Goal: Navigation & Orientation: Find specific page/section

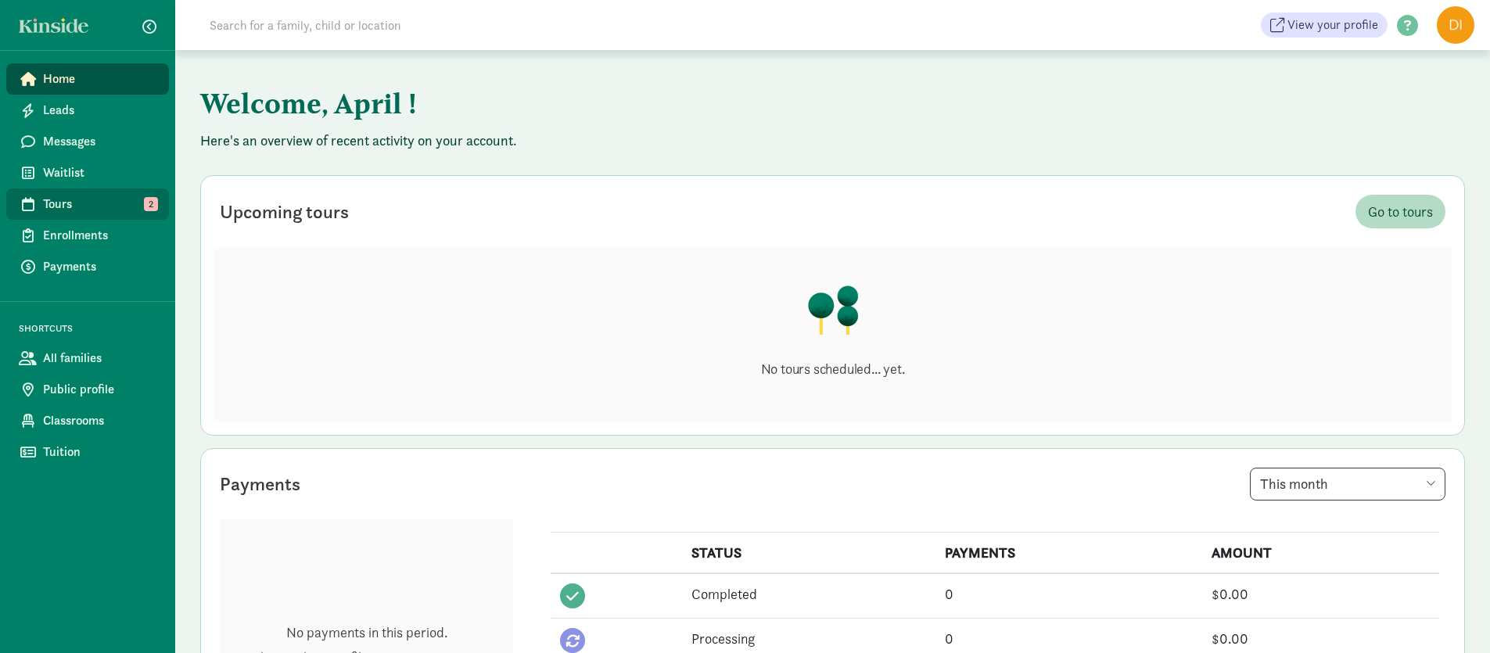
click at [88, 199] on span "Tours" at bounding box center [99, 204] width 113 height 19
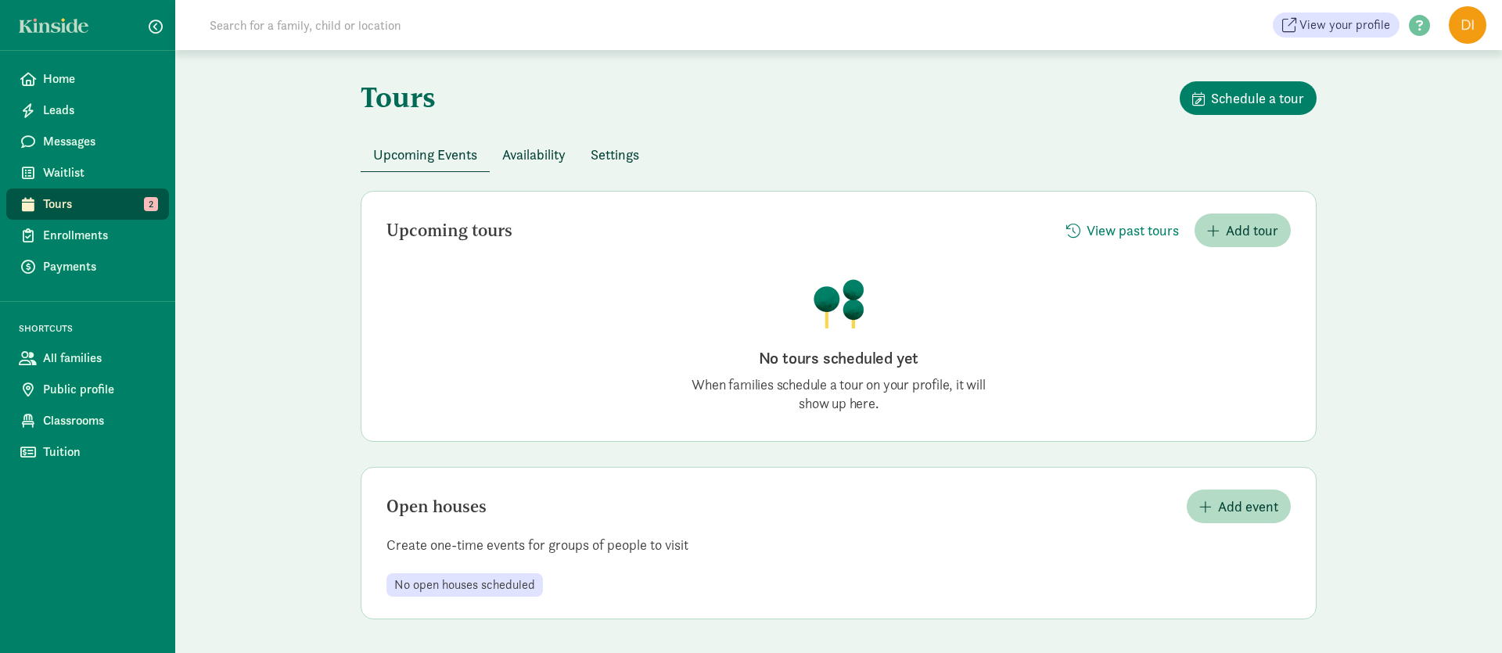
click at [520, 154] on span "Availability" at bounding box center [533, 154] width 63 height 21
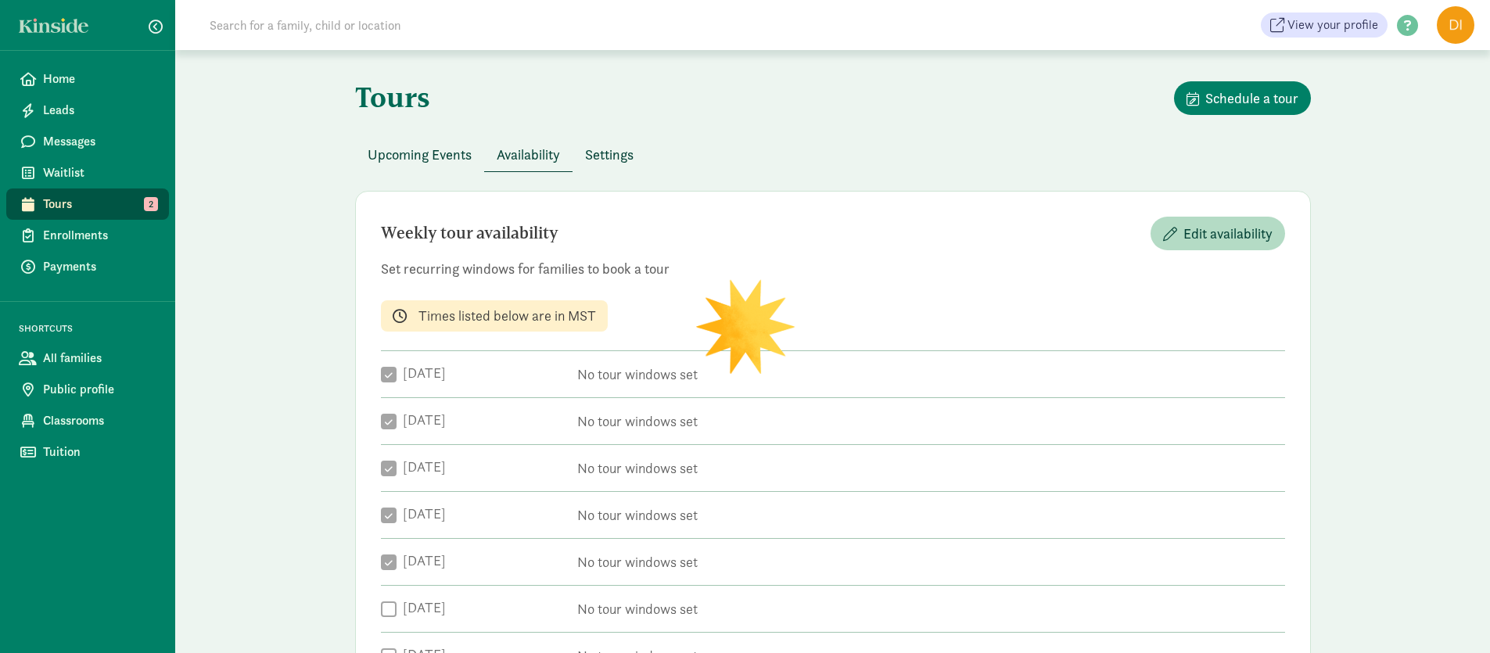
checkbox input "true"
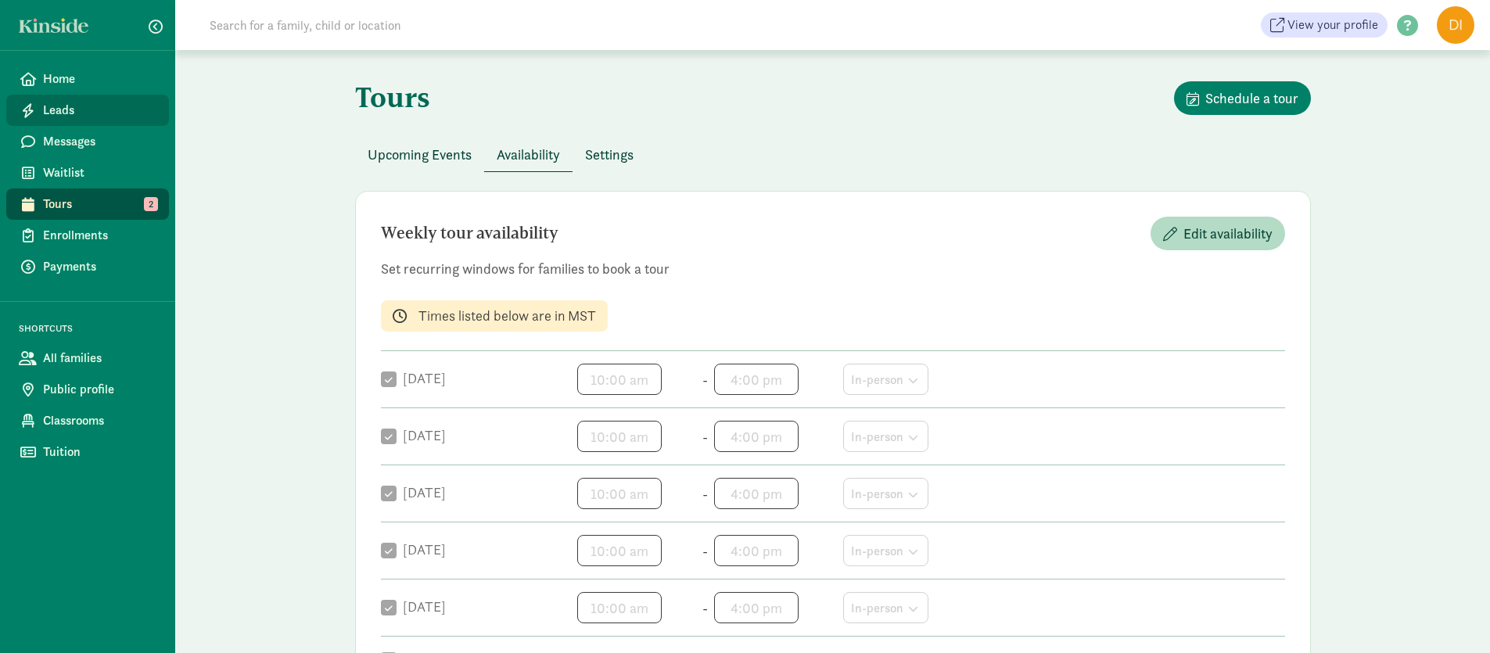
click at [59, 112] on span "Leads" at bounding box center [99, 110] width 113 height 19
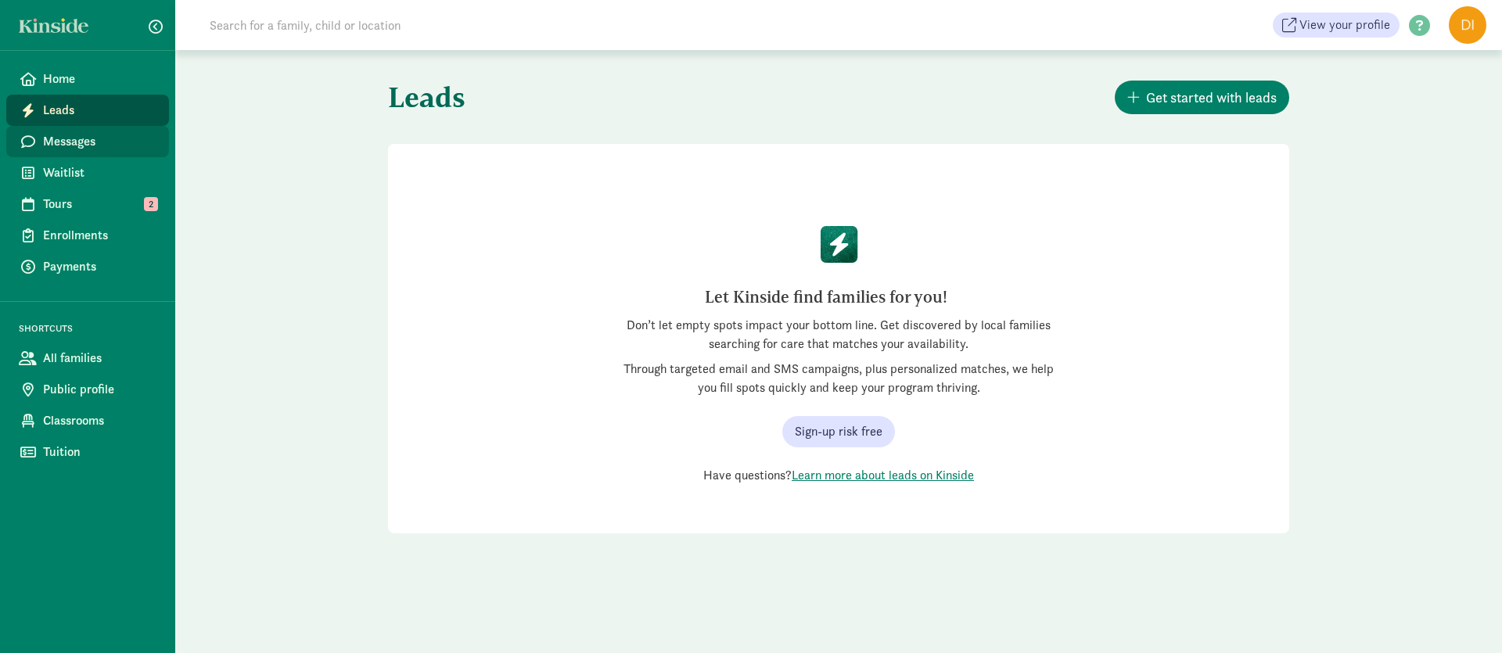
click at [64, 140] on span "Messages" at bounding box center [99, 141] width 113 height 19
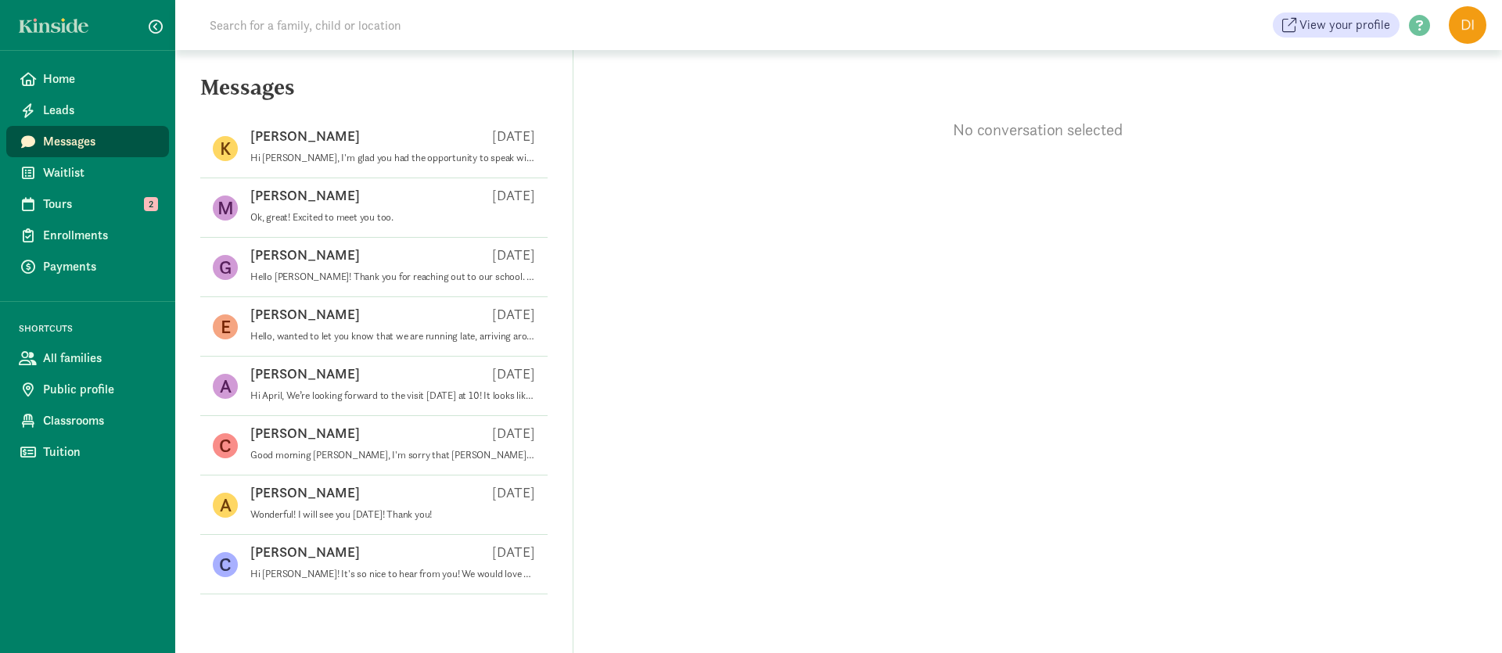
click at [81, 236] on span "Enrollments" at bounding box center [99, 235] width 113 height 19
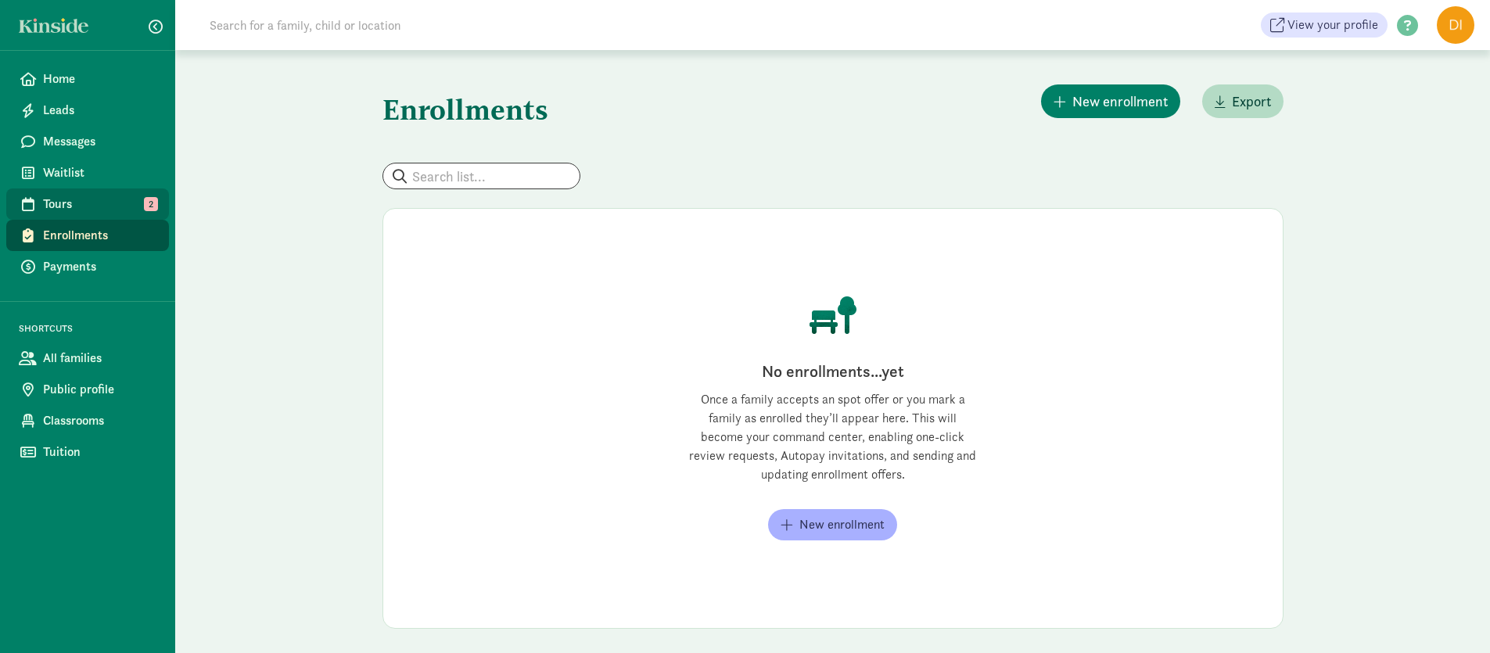
click at [157, 205] on span "2" at bounding box center [151, 204] width 14 height 14
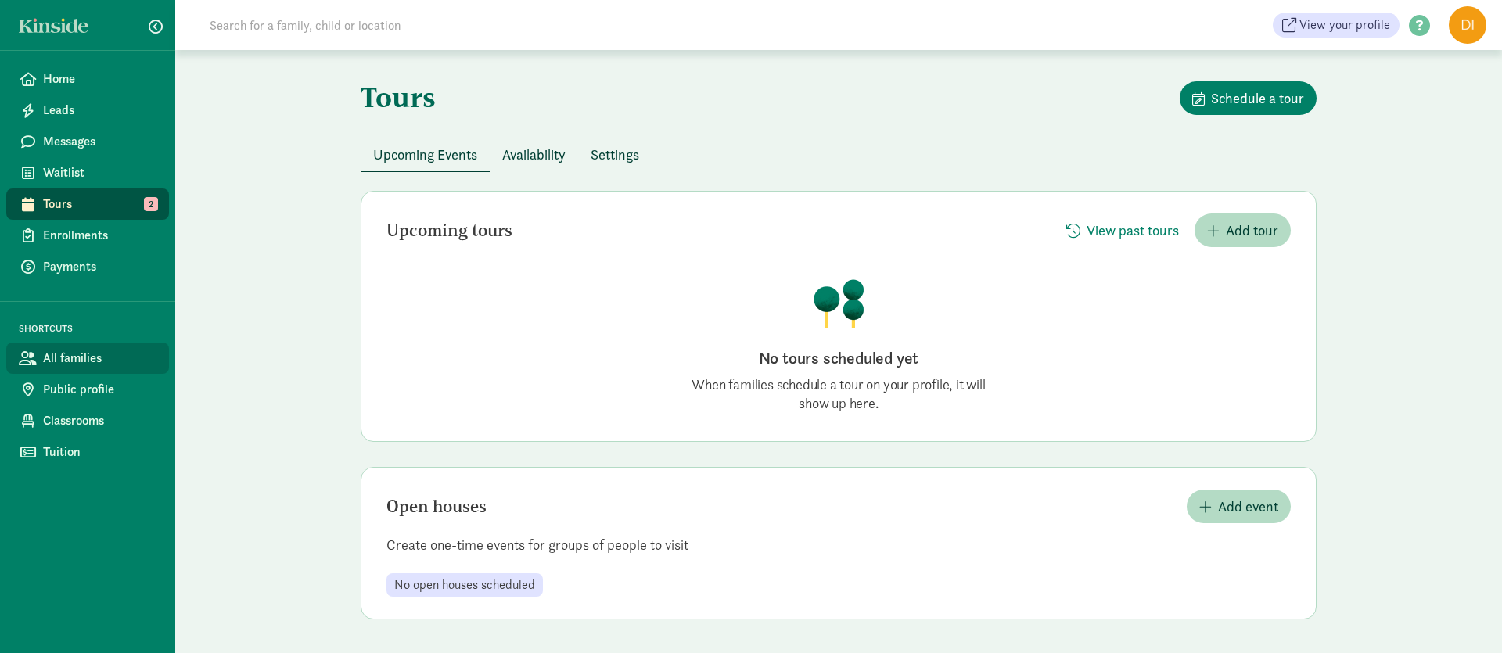
click at [88, 361] on span "All families" at bounding box center [99, 358] width 113 height 19
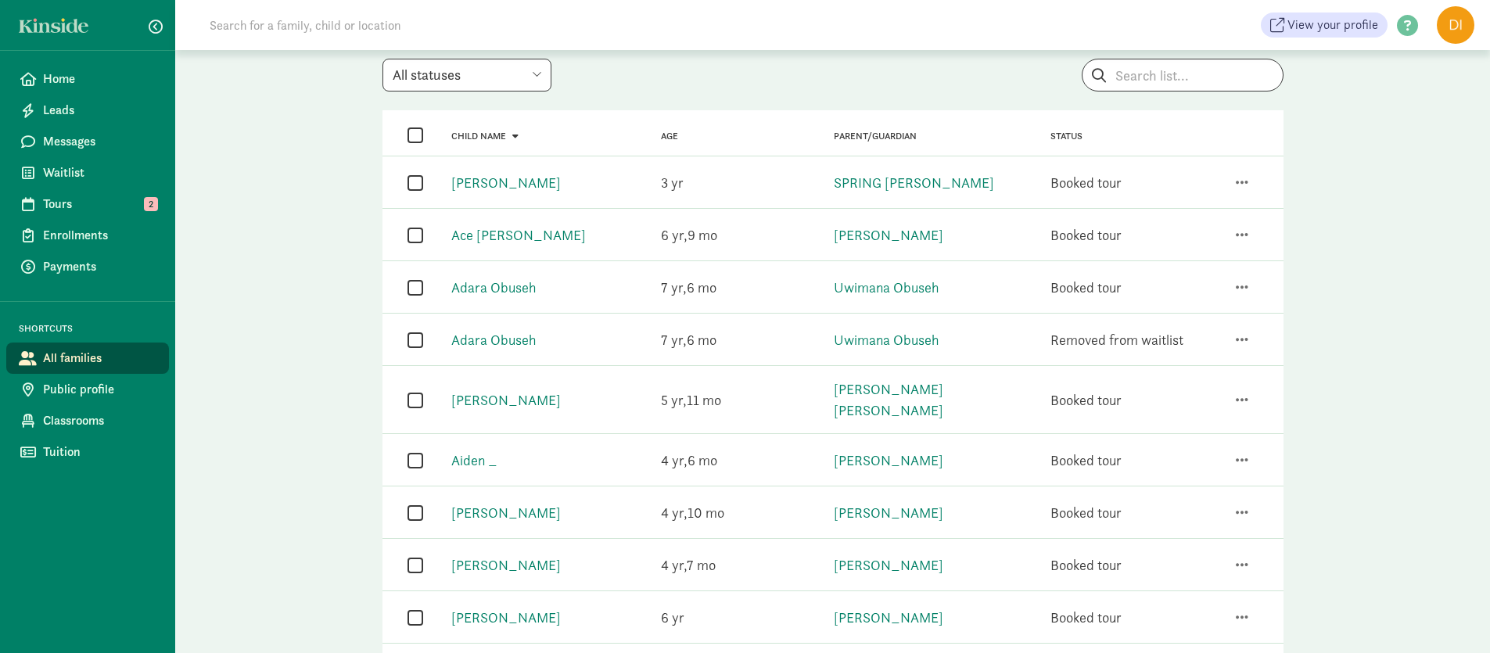
scroll to position [107, 0]
